Goal: Task Accomplishment & Management: Manage account settings

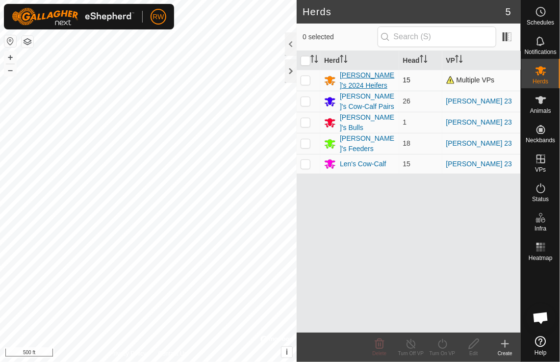
click at [355, 76] on div "[PERSON_NAME]'s 2024 Heifers" at bounding box center [367, 80] width 55 height 21
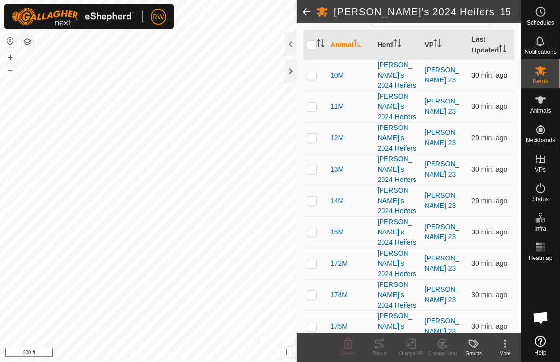
scroll to position [139, 0]
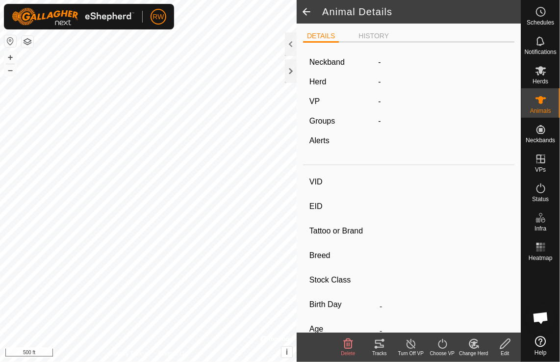
type input "8M"
type input "-"
type input "8M"
type input "-"
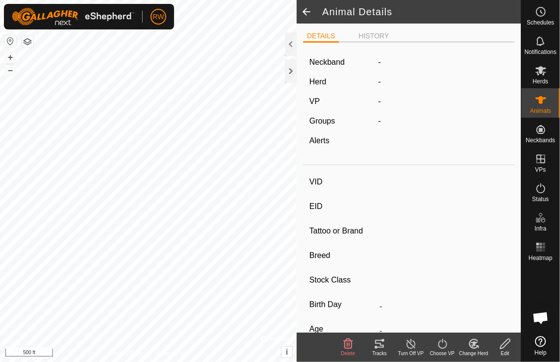
type input "0 kg"
type input "-"
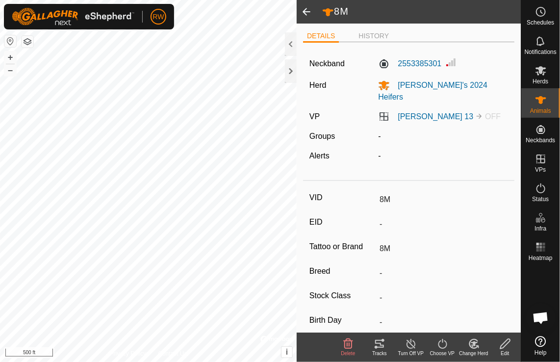
click at [412, 112] on link "[PERSON_NAME] 13" at bounding box center [436, 116] width 76 height 8
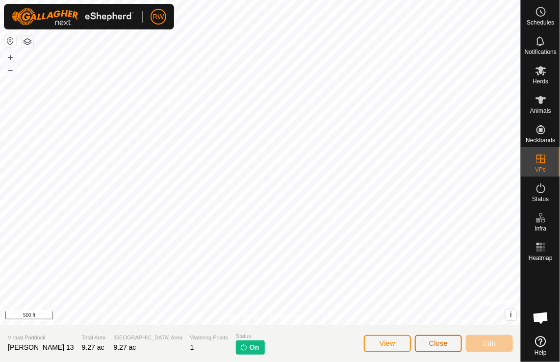
click at [439, 342] on span "Close" at bounding box center [438, 343] width 19 height 8
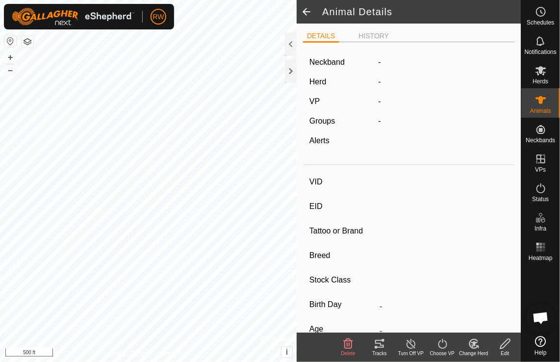
type input "8M"
type input "-"
type input "8M"
type input "-"
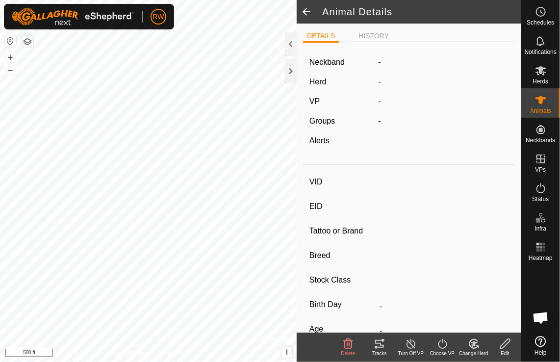
type input "0 kg"
type input "-"
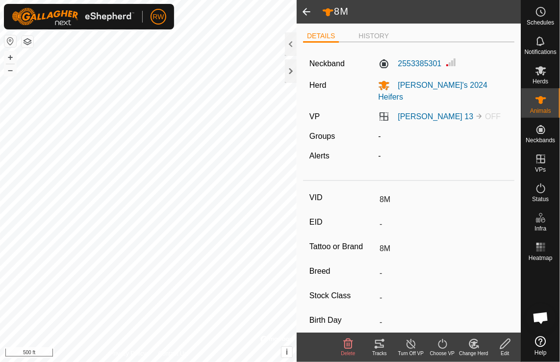
click at [303, 12] on span at bounding box center [307, 12] width 20 height 24
